Goal: Check status

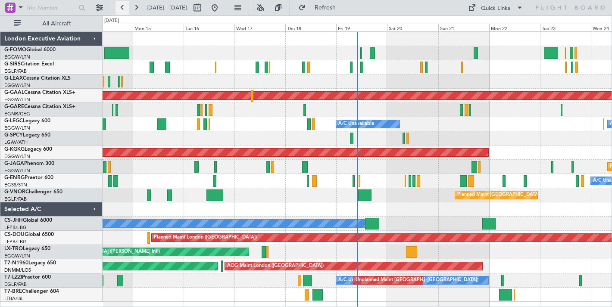
click at [126, 7] on button at bounding box center [123, 8] width 14 height 14
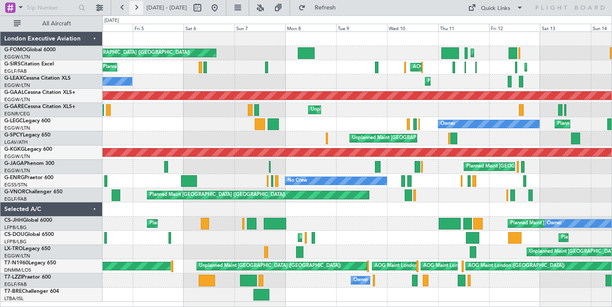
click at [138, 6] on button at bounding box center [136, 8] width 14 height 14
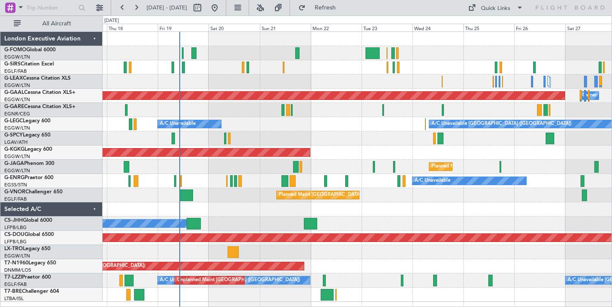
click at [285, 82] on div at bounding box center [357, 82] width 509 height 14
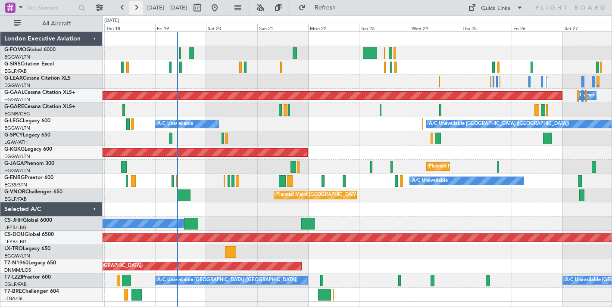
click at [137, 6] on button at bounding box center [136, 8] width 14 height 14
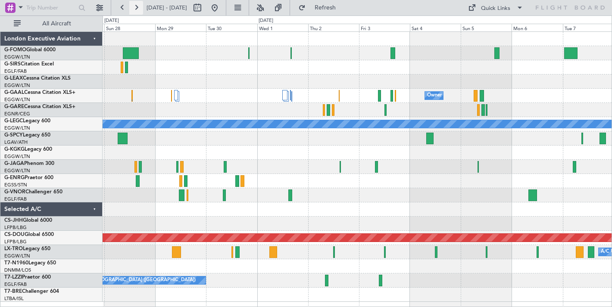
click at [136, 8] on button at bounding box center [136, 8] width 14 height 14
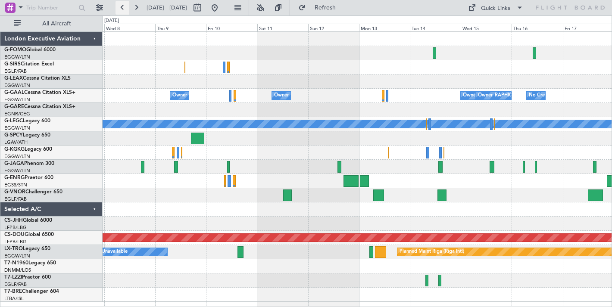
click at [119, 7] on button at bounding box center [123, 8] width 14 height 14
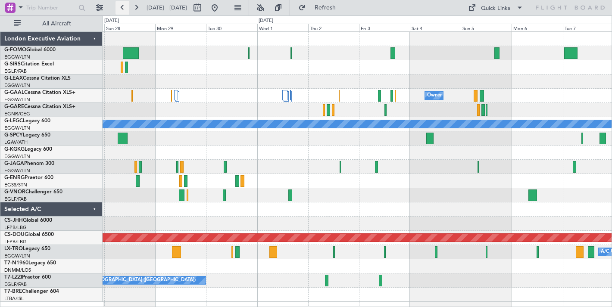
click at [119, 7] on button at bounding box center [123, 8] width 14 height 14
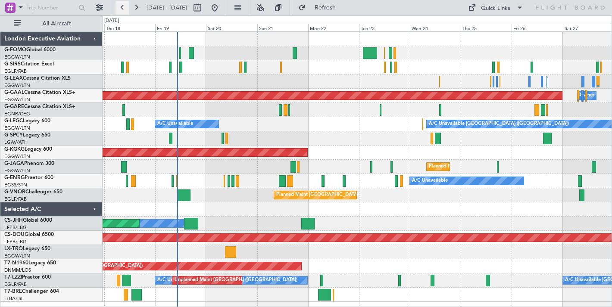
click at [120, 7] on button at bounding box center [123, 8] width 14 height 14
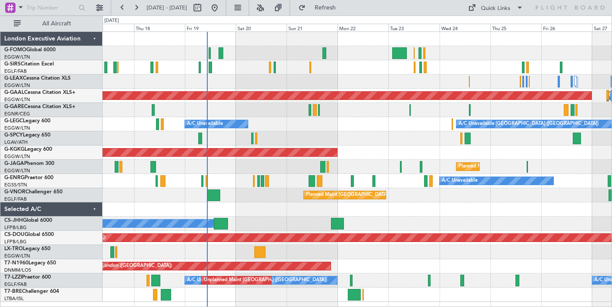
click at [334, 134] on div at bounding box center [357, 138] width 509 height 14
click at [137, 10] on button at bounding box center [136, 8] width 14 height 14
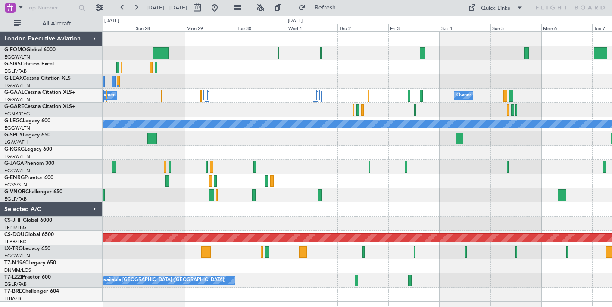
click at [610, 61] on div at bounding box center [357, 67] width 509 height 14
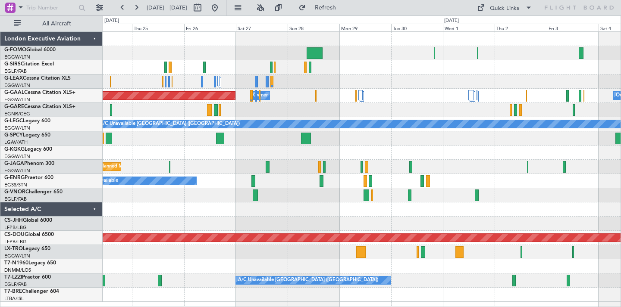
click at [356, 53] on div at bounding box center [362, 53] width 518 height 14
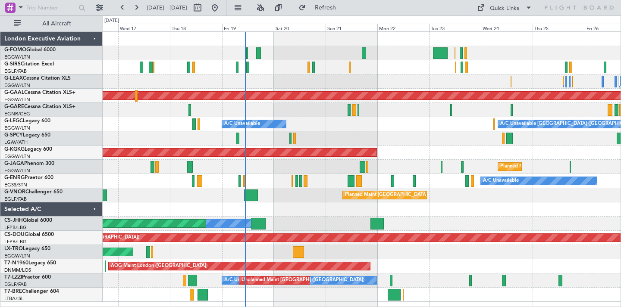
click at [297, 59] on div at bounding box center [362, 53] width 518 height 14
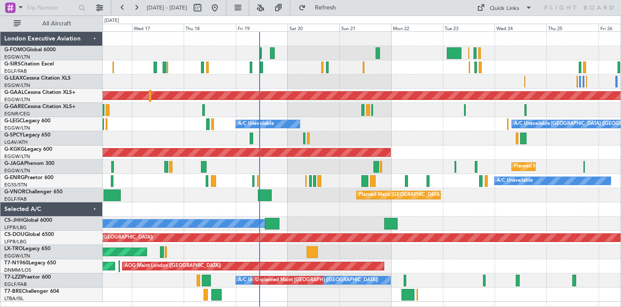
click at [283, 81] on div at bounding box center [362, 82] width 518 height 14
